Goal: Task Accomplishment & Management: Use online tool/utility

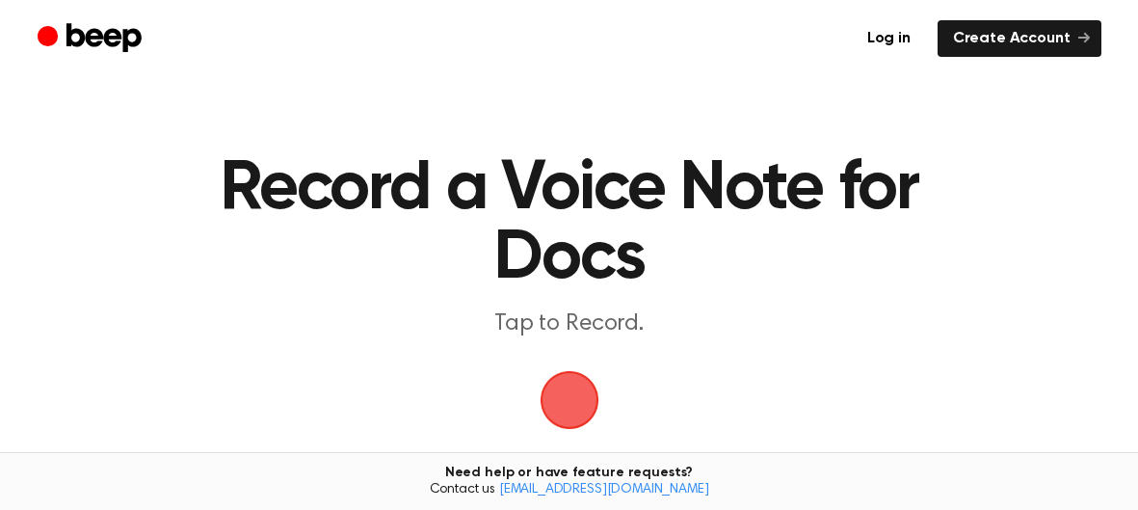
click at [575, 389] on span "button" at bounding box center [569, 400] width 63 height 63
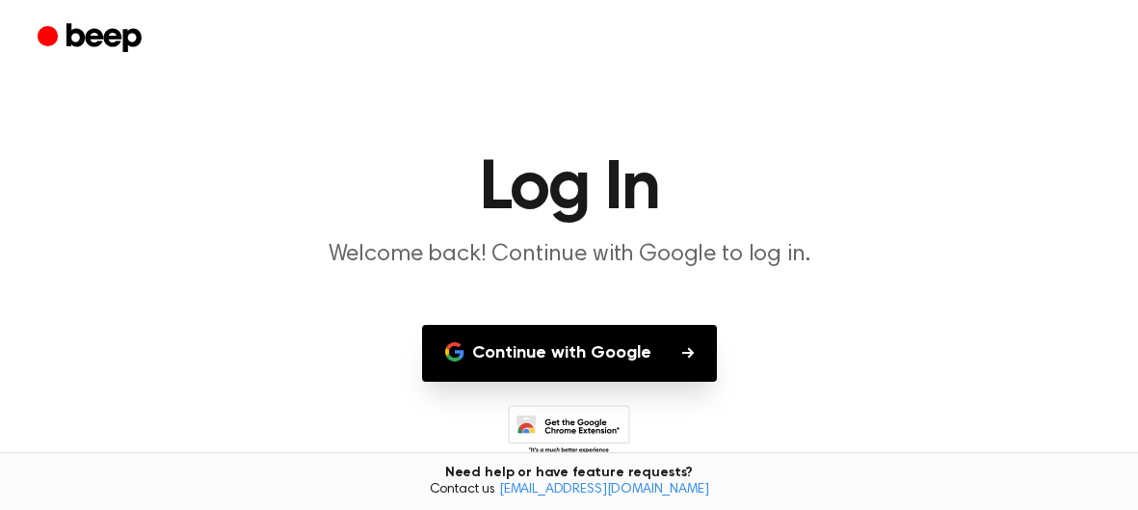
scroll to position [83, 0]
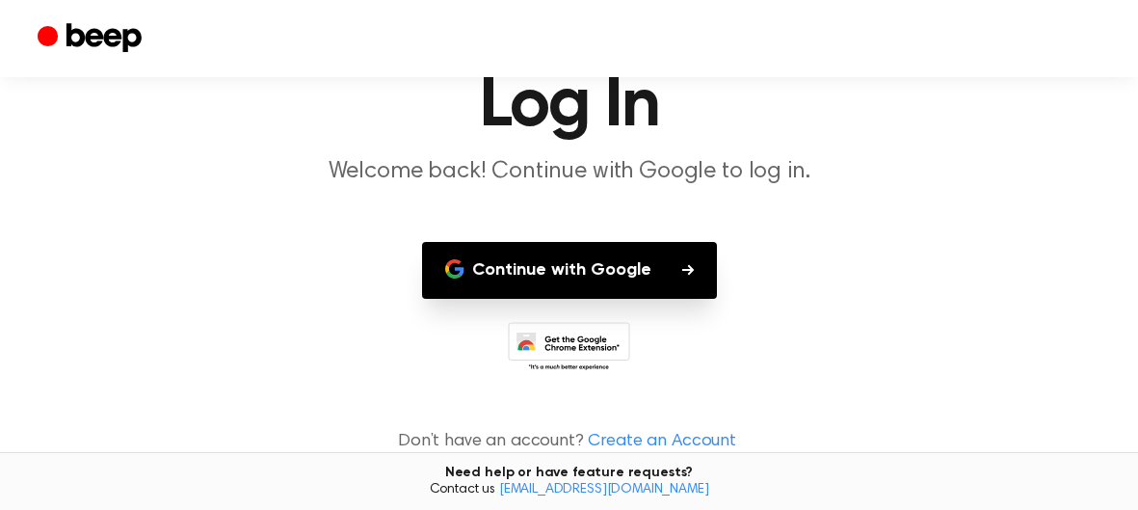
click at [613, 273] on button "Continue with Google" at bounding box center [569, 270] width 295 height 57
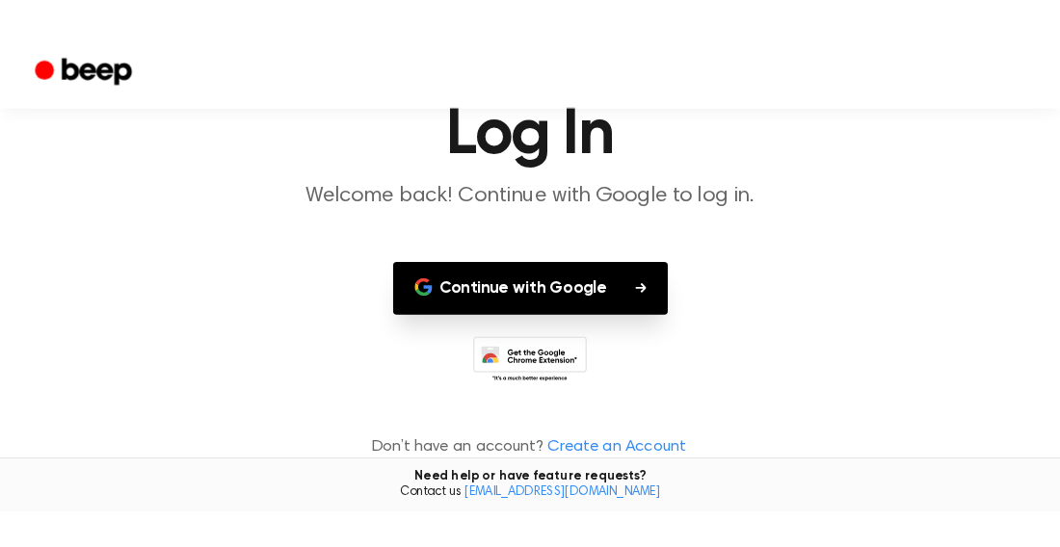
scroll to position [45, 0]
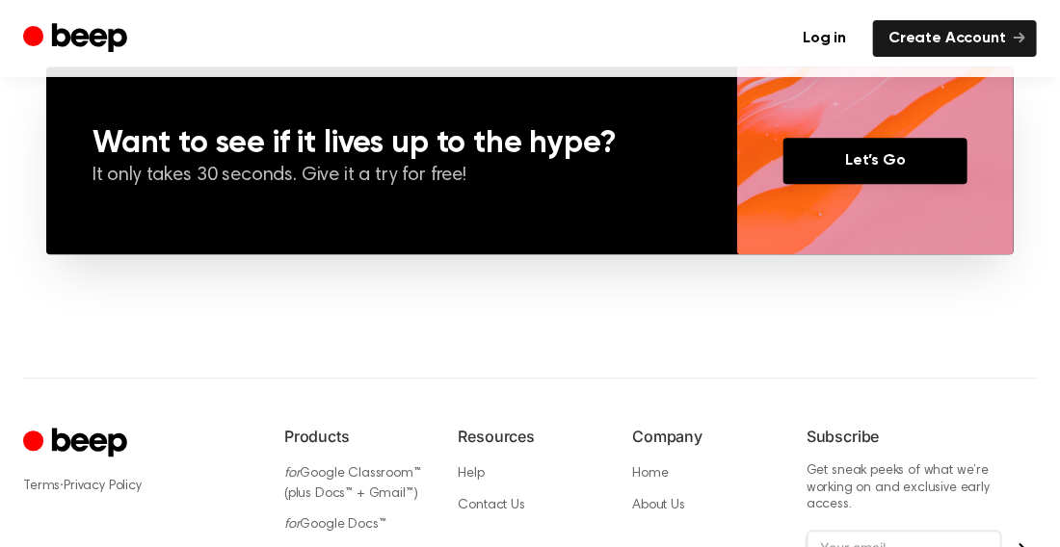
scroll to position [1633, 0]
